Goal: Transaction & Acquisition: Purchase product/service

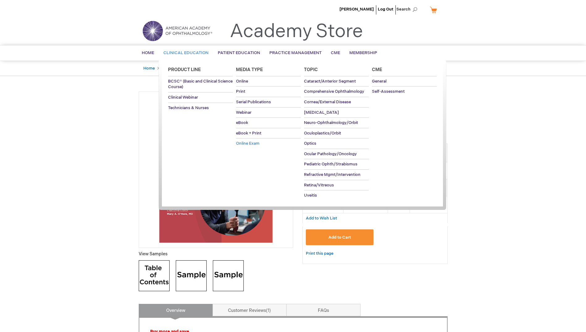
click at [244, 142] on span "Online Exam" at bounding box center [247, 143] width 23 height 5
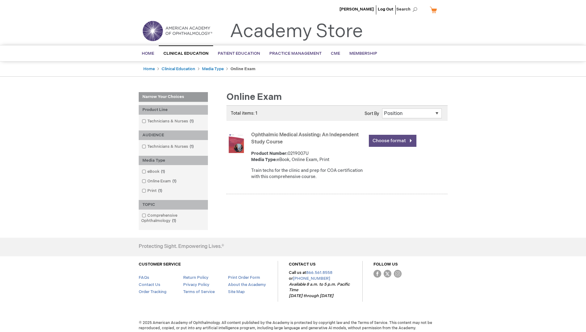
click at [389, 141] on link "Choose format" at bounding box center [393, 141] width 48 height 12
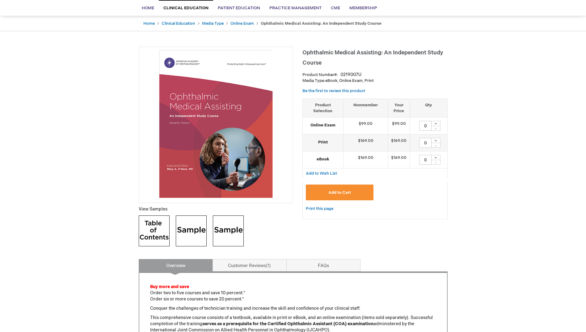
scroll to position [62, 0]
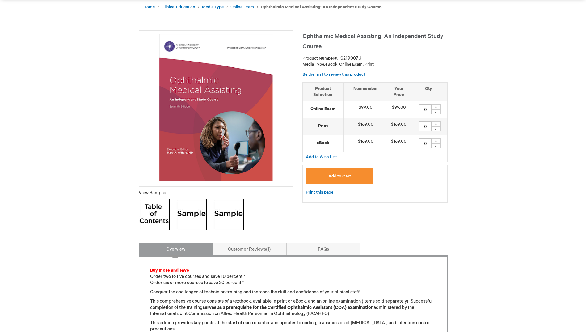
click at [437, 105] on div "+" at bounding box center [435, 106] width 9 height 5
type input "1"
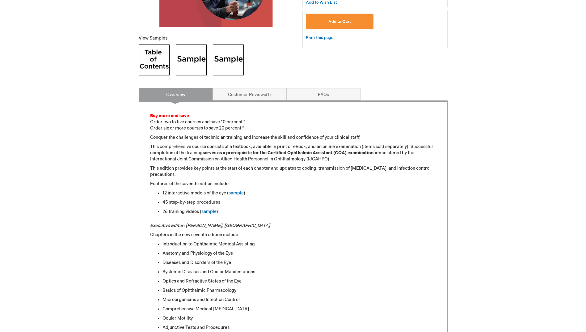
scroll to position [124, 0]
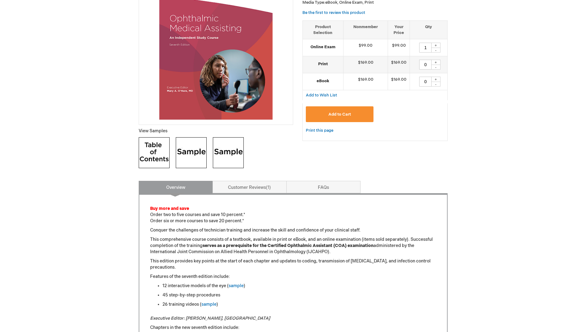
click at [345, 113] on span "Add to Cart" at bounding box center [339, 114] width 23 height 5
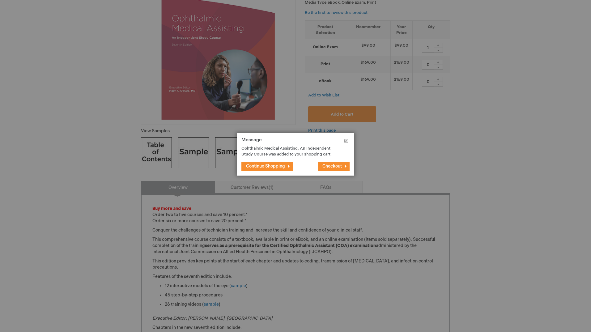
click at [371, 166] on div at bounding box center [295, 166] width 591 height 332
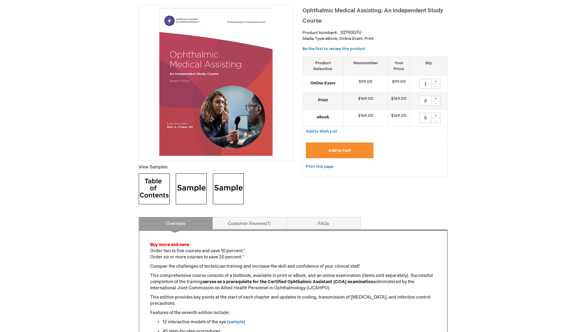
scroll to position [0, 0]
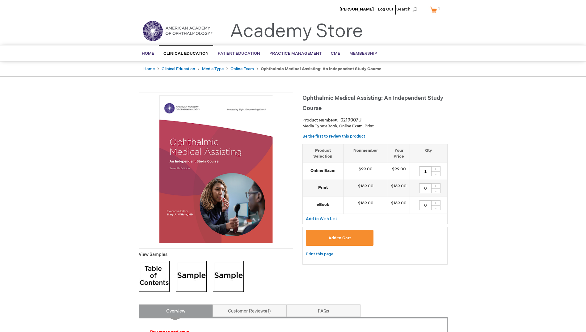
click at [435, 9] on link "My Cart 1 1 items" at bounding box center [435, 9] width 15 height 11
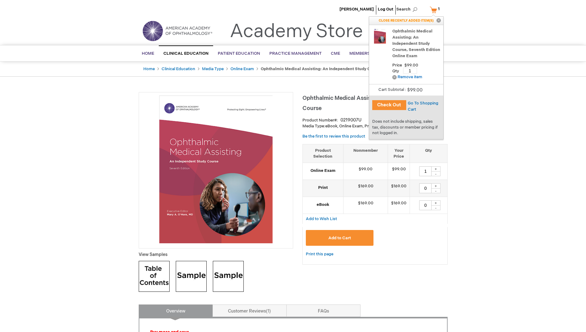
click at [397, 103] on button "Check Out" at bounding box center [389, 105] width 34 height 10
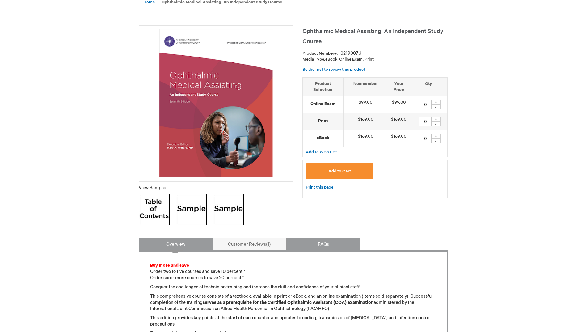
scroll to position [62, 0]
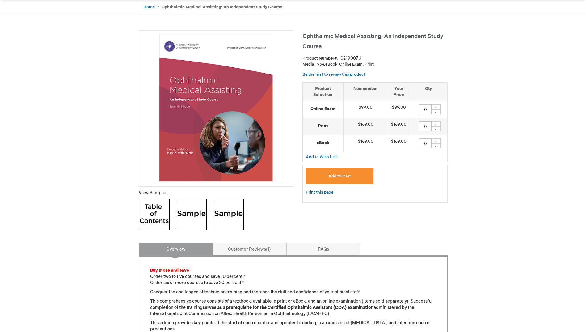
click at [435, 107] on div "+" at bounding box center [435, 106] width 9 height 5
type input "1"
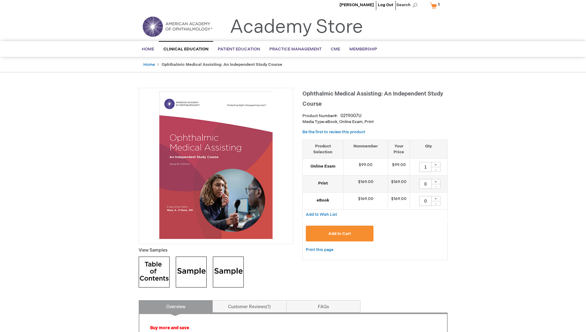
scroll to position [0, 0]
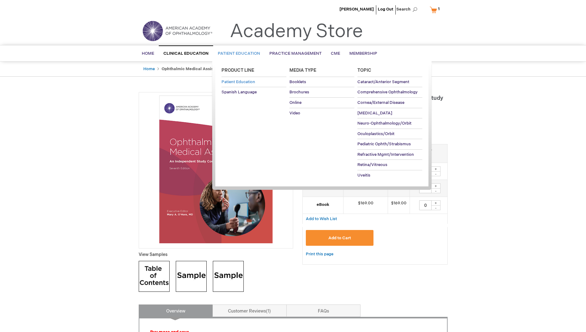
click at [231, 81] on span "Patient Education" at bounding box center [238, 81] width 34 height 5
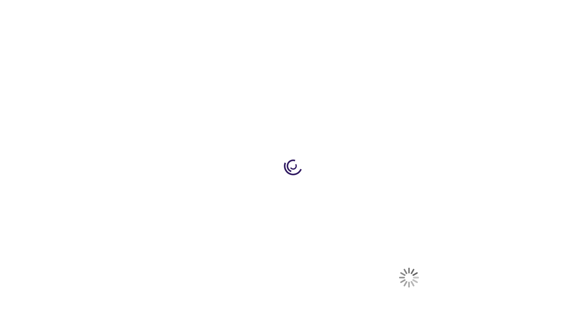
select select "US"
select select "64"
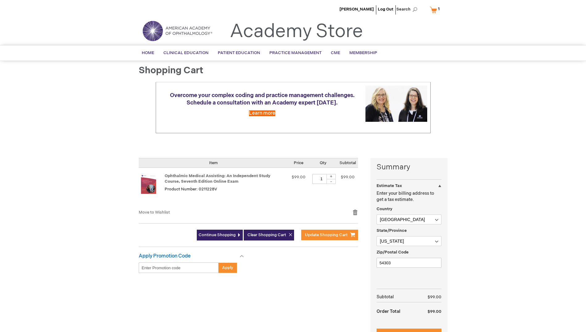
click at [174, 271] on input "Enter discount code" at bounding box center [179, 267] width 80 height 11
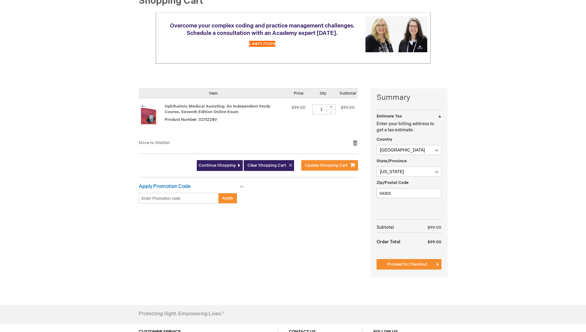
scroll to position [93, 0]
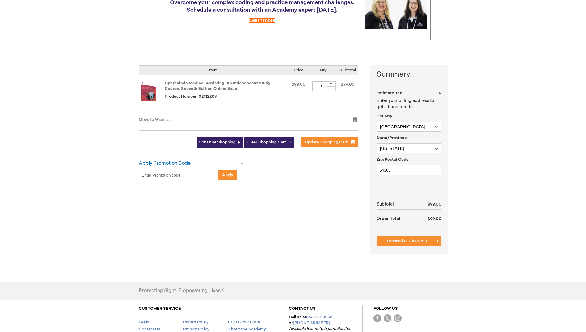
click at [158, 176] on input "Enter discount code" at bounding box center [179, 175] width 80 height 11
paste input "6Q7bajJgrcTfuXfhK9SD0j"
type input "6Q7bajJgrcTfuXfhK9SD0j"
click at [230, 174] on span "Apply" at bounding box center [227, 174] width 11 height 5
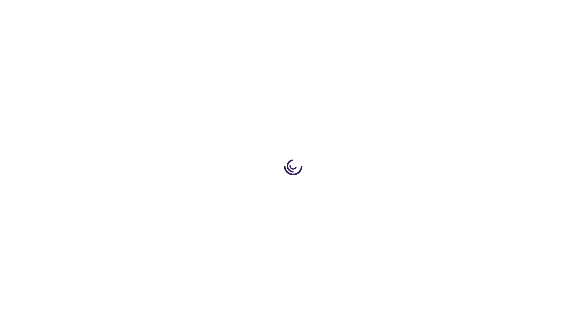
select select "US"
select select "64"
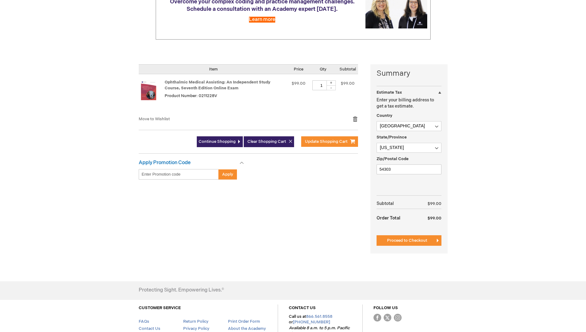
scroll to position [124, 0]
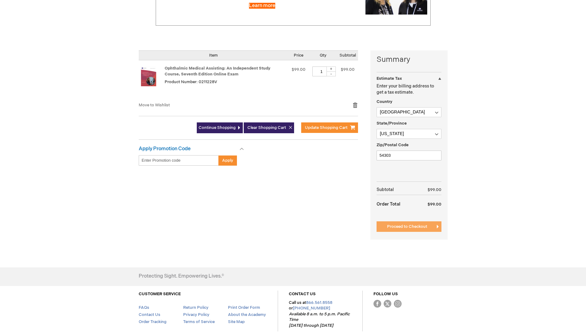
click at [427, 228] on button "Proceed to Checkout" at bounding box center [408, 226] width 65 height 11
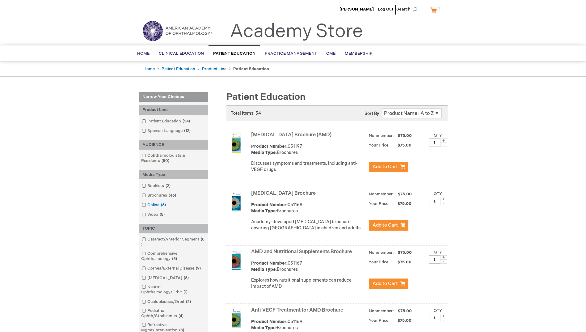
click at [162, 205] on span "6 items" at bounding box center [163, 204] width 8 height 5
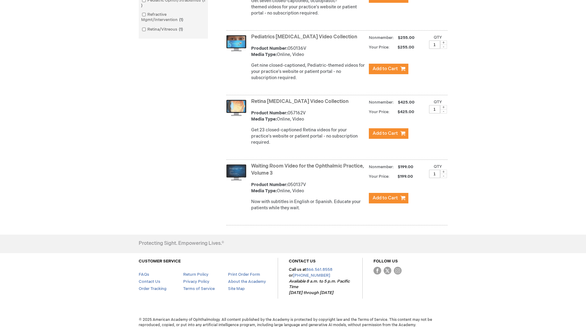
scroll to position [313, 0]
